Goal: Task Accomplishment & Management: Use online tool/utility

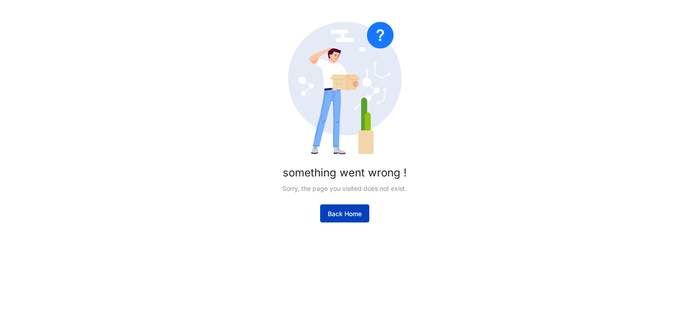
click at [354, 215] on span "Back Home" at bounding box center [345, 213] width 34 height 9
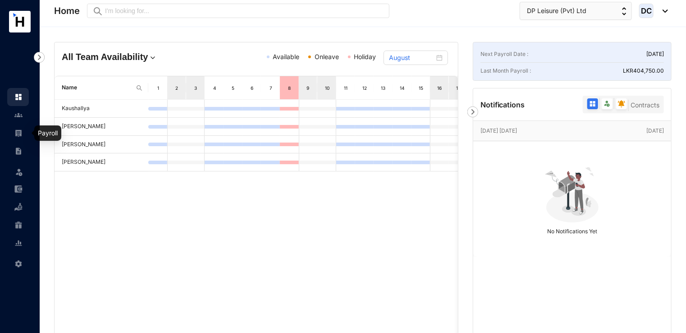
click at [14, 134] on link at bounding box center [25, 133] width 23 height 9
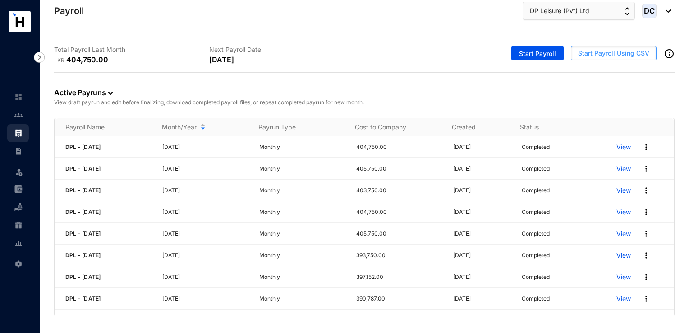
click at [586, 53] on span "Start Payroll Using CSV" at bounding box center [613, 53] width 71 height 9
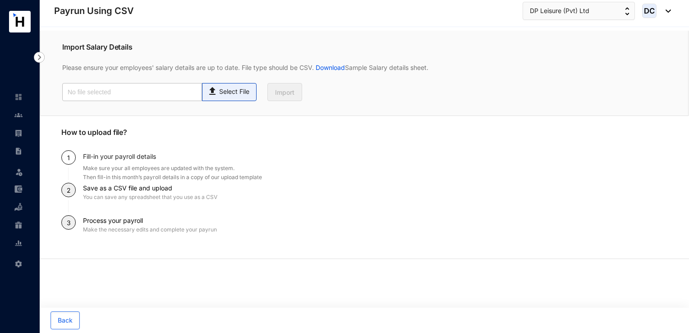
click at [211, 90] on img at bounding box center [213, 89] width 12 height 13
click at [0, 0] on input "Select File" at bounding box center [0, 0] width 0 height 0
type input "Payroll Uploaded File- DPL- [DATE].csv"
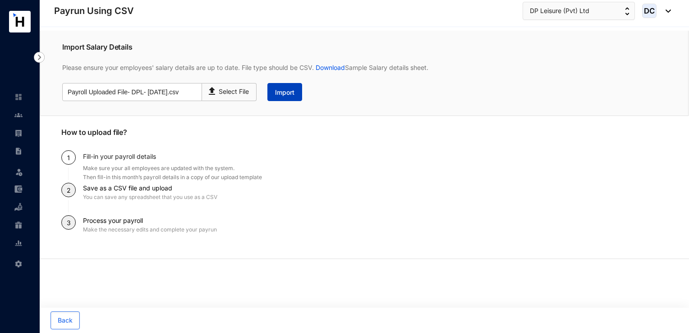
click at [273, 91] on button "Import" at bounding box center [284, 92] width 35 height 18
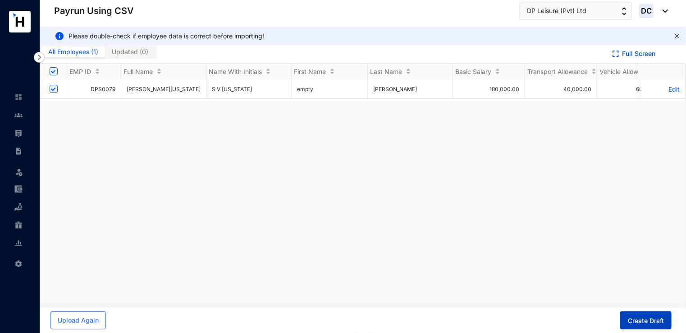
click at [653, 323] on span "Create Draft" at bounding box center [646, 320] width 36 height 9
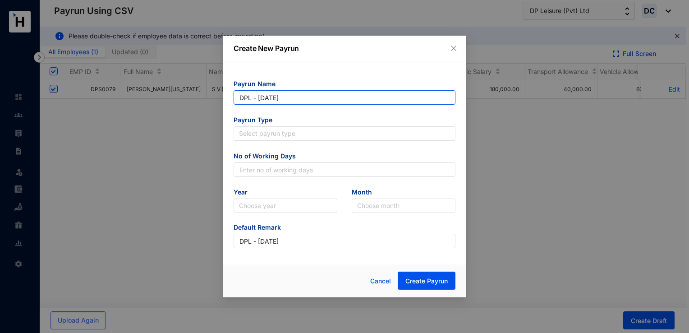
click at [308, 98] on input "DPL - [DATE]" at bounding box center [345, 97] width 222 height 14
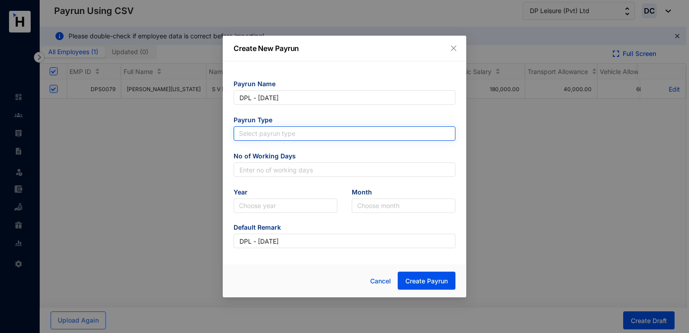
click at [301, 133] on input "search" at bounding box center [344, 134] width 211 height 14
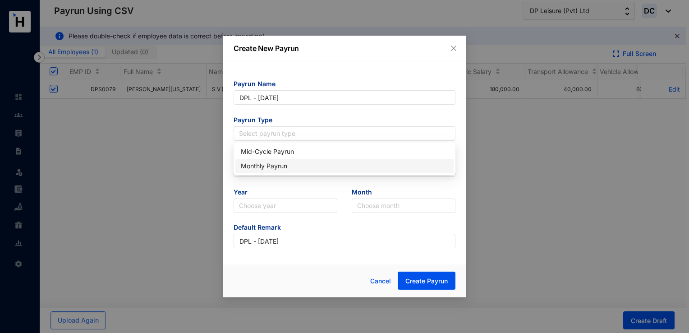
click at [289, 167] on div "Monthly Payrun" at bounding box center [344, 166] width 207 height 10
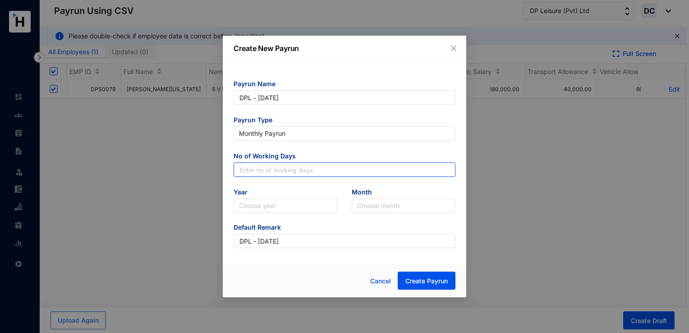
click at [292, 172] on input "text" at bounding box center [345, 169] width 222 height 14
type input "30"
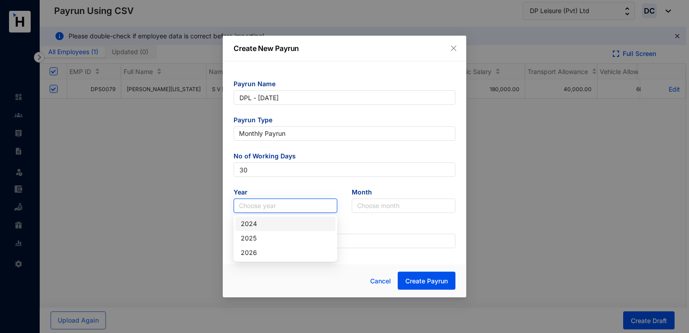
click at [271, 204] on input "search" at bounding box center [285, 206] width 93 height 14
click at [262, 241] on div "2025" at bounding box center [285, 238] width 89 height 10
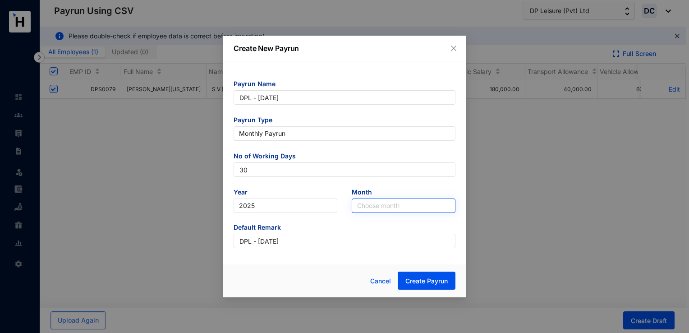
click at [363, 210] on input "search" at bounding box center [403, 206] width 93 height 14
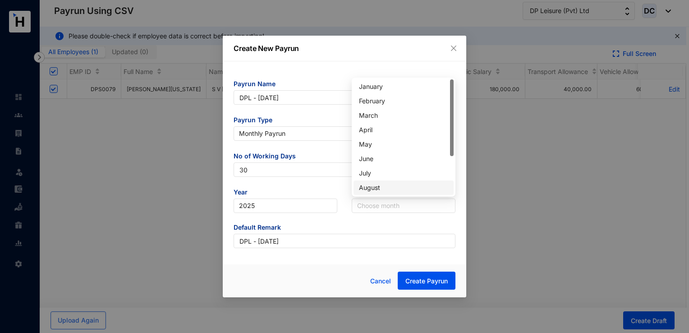
click at [373, 188] on div "August" at bounding box center [403, 188] width 89 height 10
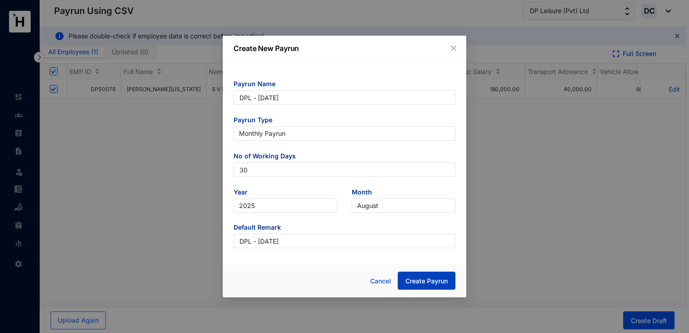
click at [417, 286] on button "Create Payrun" at bounding box center [427, 280] width 58 height 18
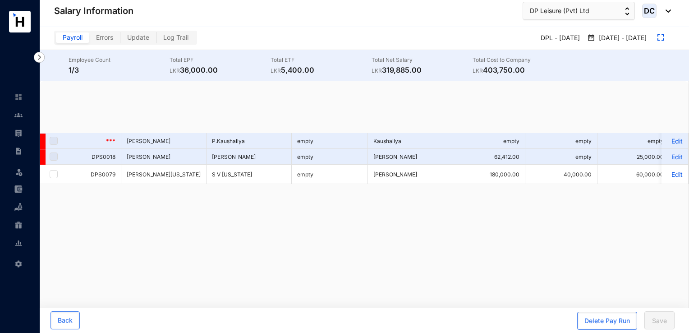
checkbox input "true"
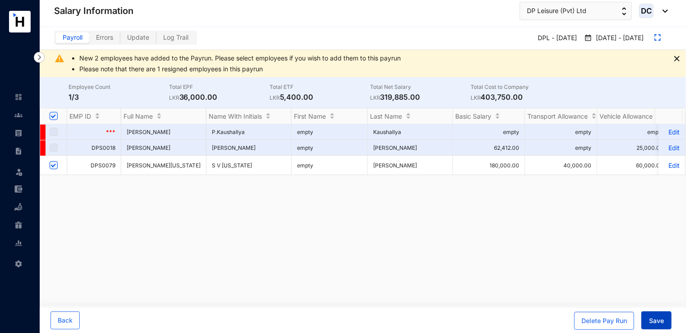
click at [658, 318] on span "Save" at bounding box center [656, 320] width 15 height 9
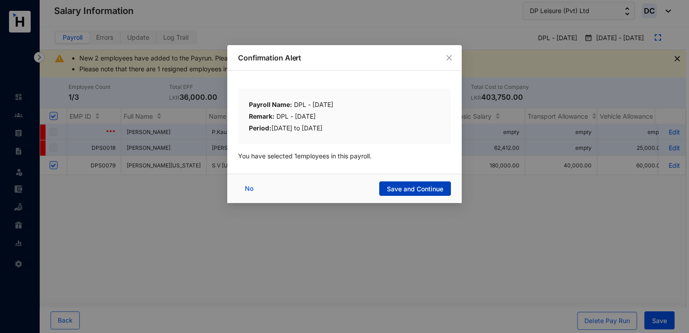
click at [435, 191] on span "Save and Continue" at bounding box center [415, 188] width 56 height 9
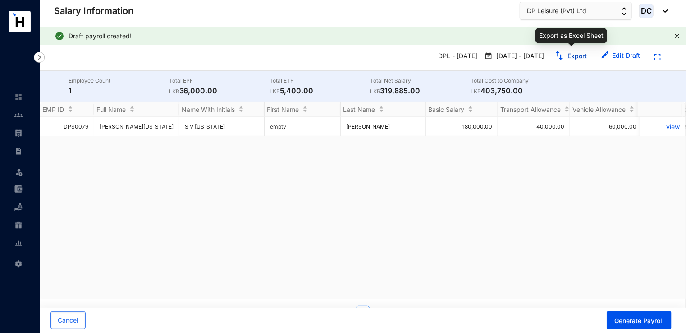
click at [571, 56] on link "Export" at bounding box center [577, 56] width 19 height 8
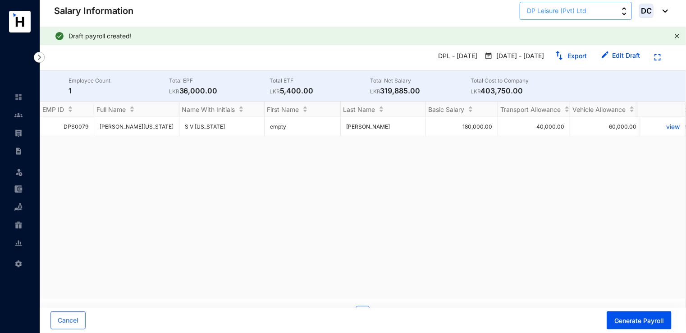
click at [627, 14] on img "button" at bounding box center [624, 11] width 5 height 8
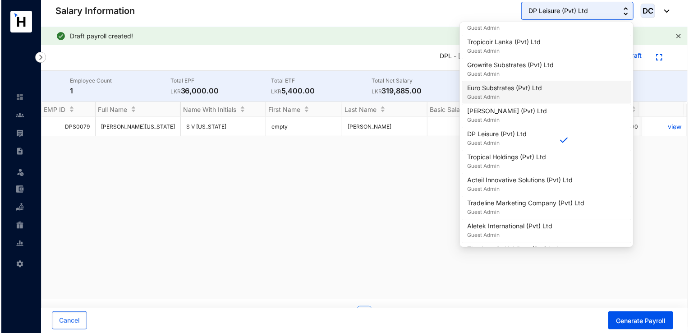
scroll to position [372, 0]
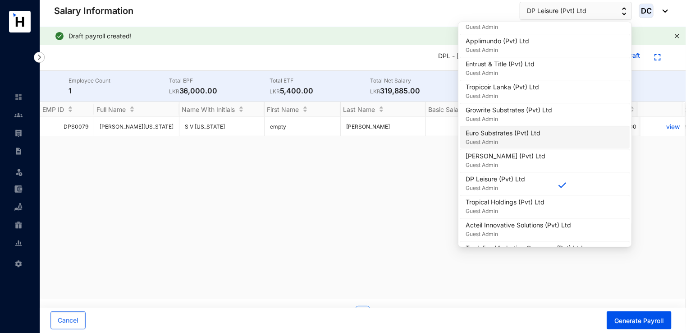
click at [519, 138] on p "Guest Admin" at bounding box center [503, 142] width 75 height 9
